Goal: Task Accomplishment & Management: Use online tool/utility

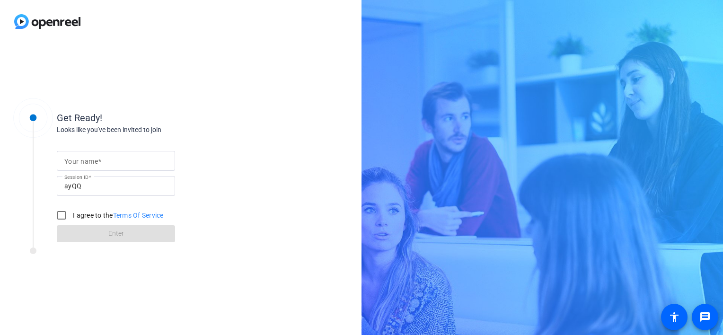
click at [151, 157] on input "Your name" at bounding box center [115, 160] width 103 height 11
type input "[PERSON_NAME]"
drag, startPoint x: 206, startPoint y: 104, endPoint x: 102, endPoint y: 162, distance: 119.2
click at [206, 104] on div "Get Ready! Looks like you've been invited to join Your name [PERSON_NAME] Sessi…" at bounding box center [151, 168] width 189 height 148
click at [62, 218] on input "I agree to the Terms Of Service" at bounding box center [61, 215] width 19 height 19
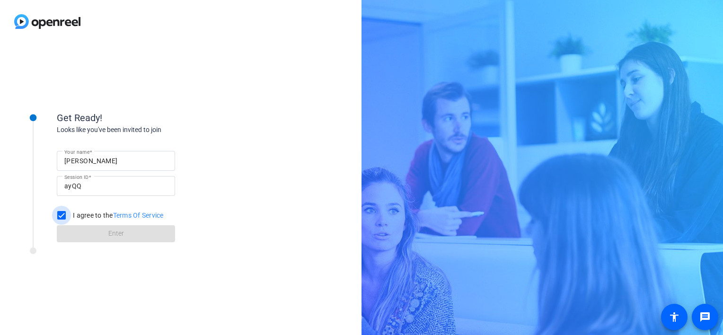
checkbox input "true"
click at [78, 230] on span at bounding box center [116, 233] width 118 height 23
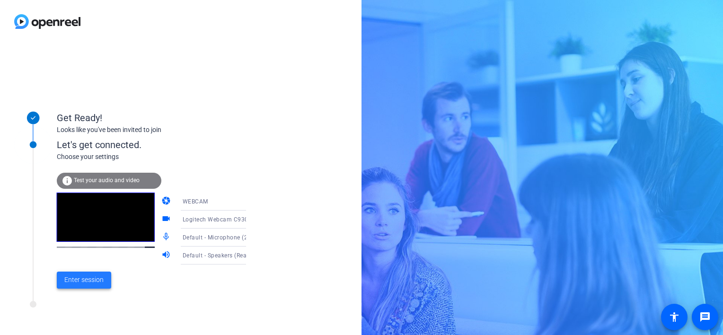
click at [92, 285] on span at bounding box center [84, 280] width 54 height 23
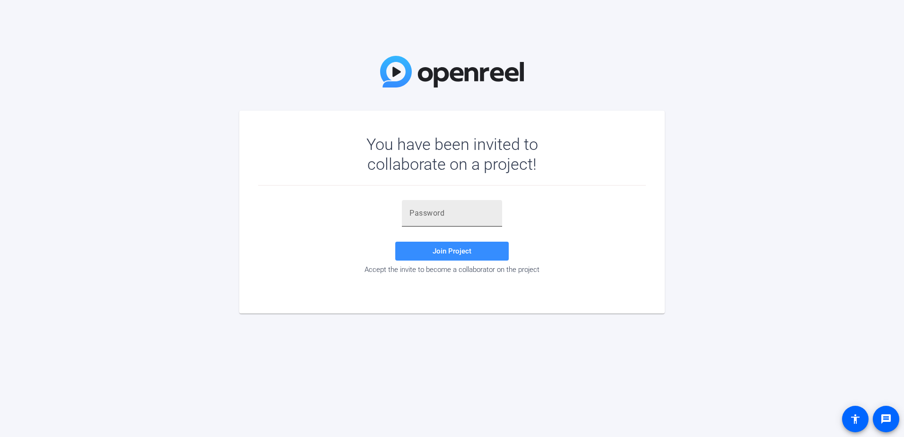
click at [435, 211] on input "text" at bounding box center [452, 213] width 85 height 11
paste input ",rHqi2"
type input ",rHqi2"
click at [432, 251] on span at bounding box center [451, 251] width 113 height 23
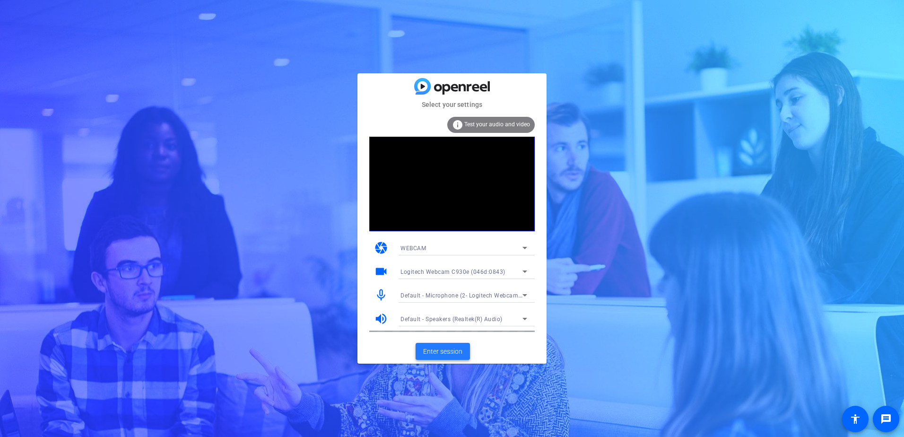
click at [432, 360] on span at bounding box center [443, 351] width 54 height 23
